Goal: Information Seeking & Learning: Learn about a topic

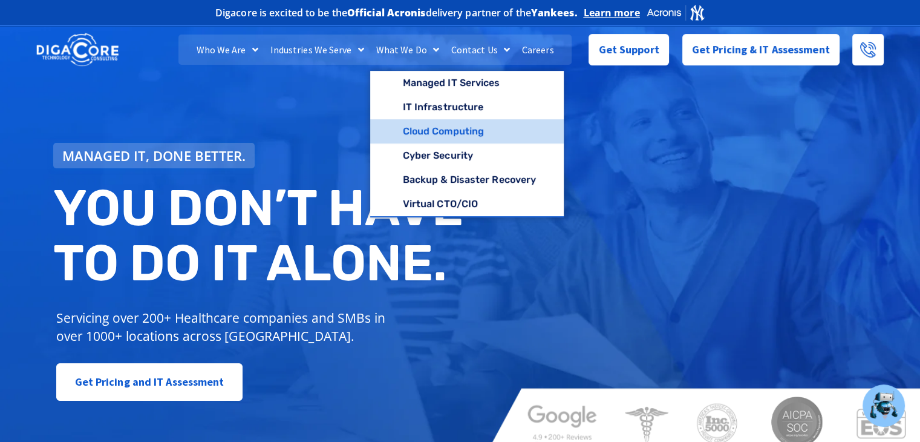
click at [455, 134] on link "Cloud Computing" at bounding box center [467, 131] width 194 height 24
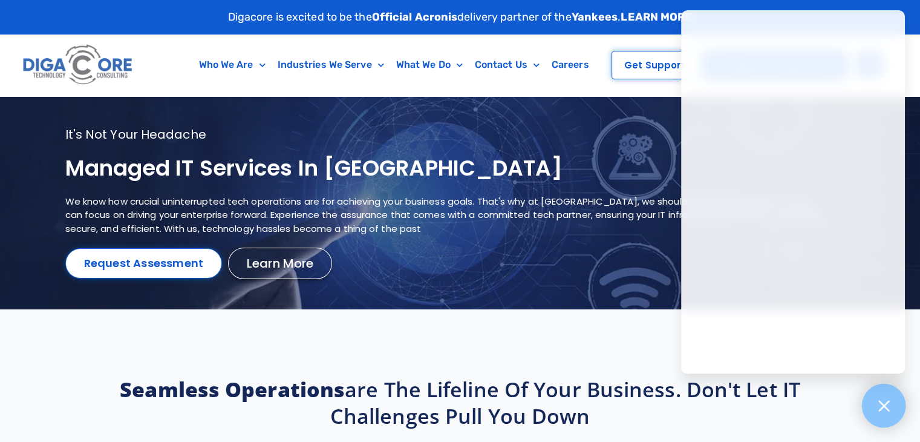
click at [890, 407] on icon at bounding box center [884, 405] width 16 height 16
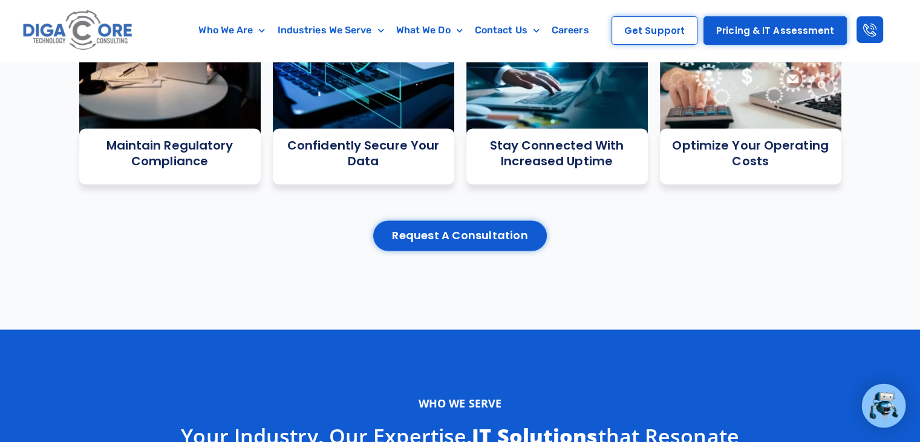
scroll to position [2007, 0]
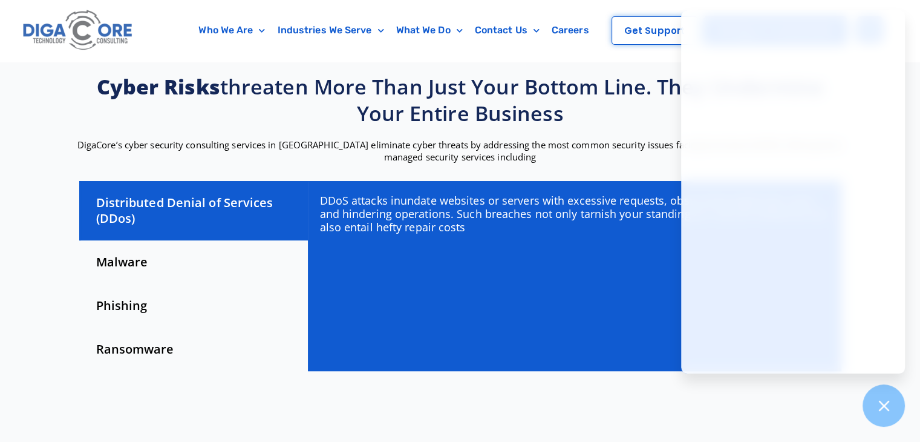
scroll to position [265, 0]
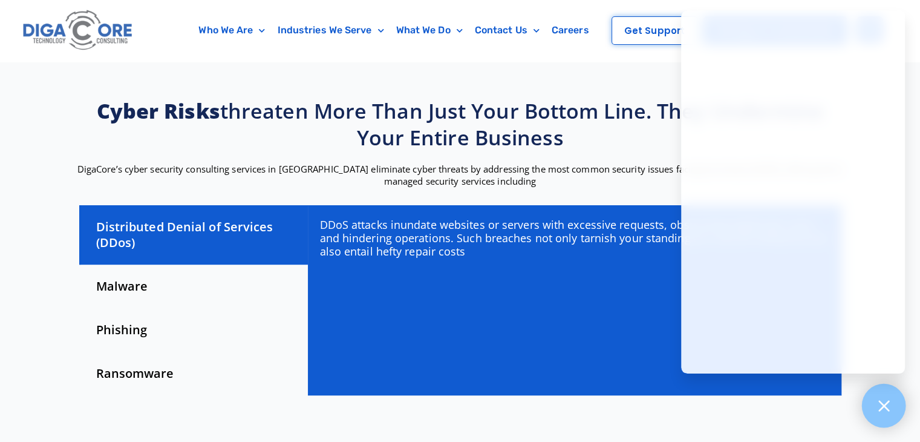
click at [884, 397] on icon at bounding box center [884, 405] width 16 height 16
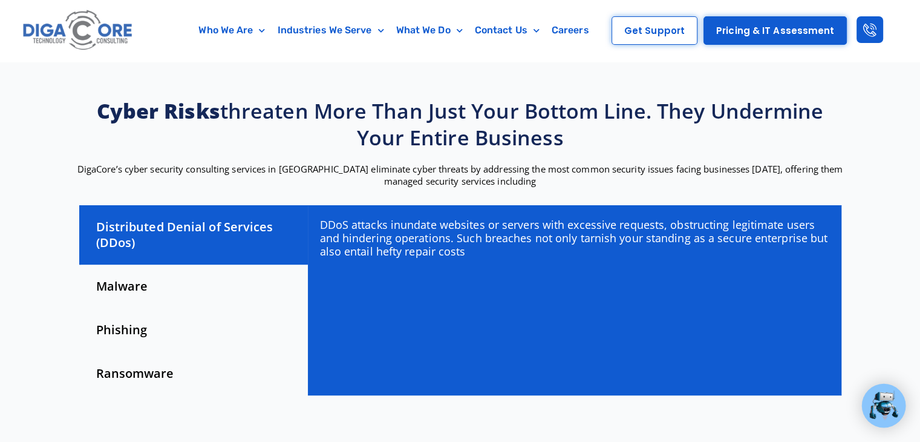
click at [878, 205] on section "Cyber risks threaten more than just your bottom line. They undermine your entir…" at bounding box center [460, 249] width 920 height 437
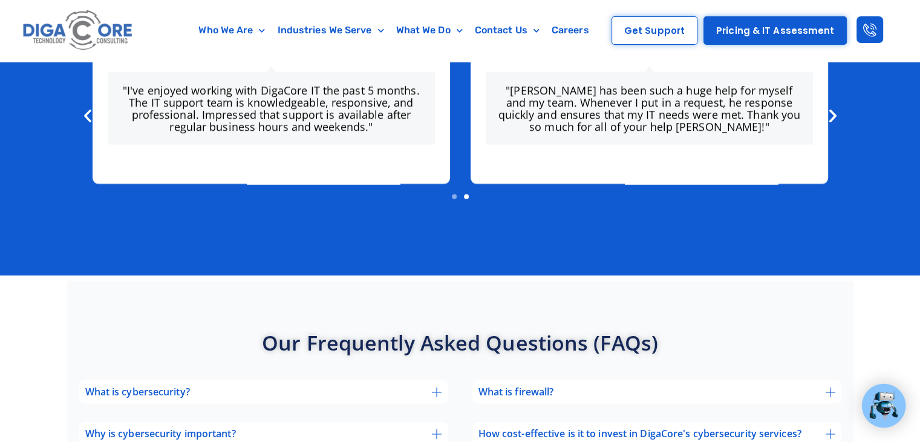
scroll to position [3531, 0]
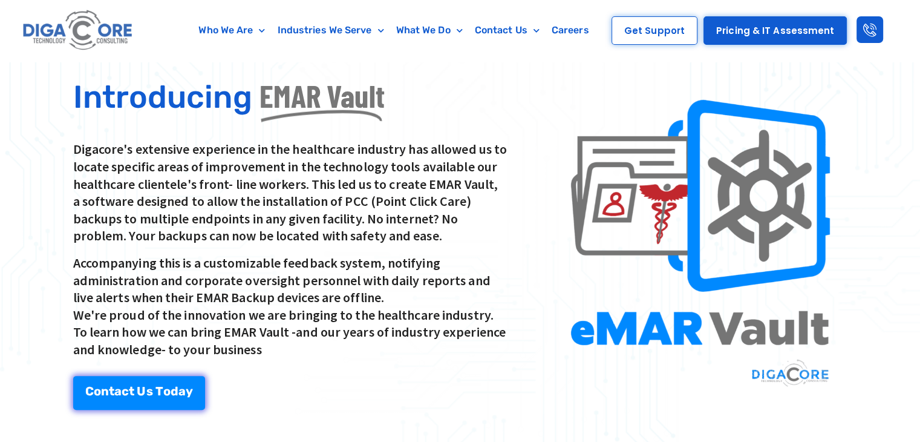
scroll to position [319, 0]
